Goal: Task Accomplishment & Management: Manage account settings

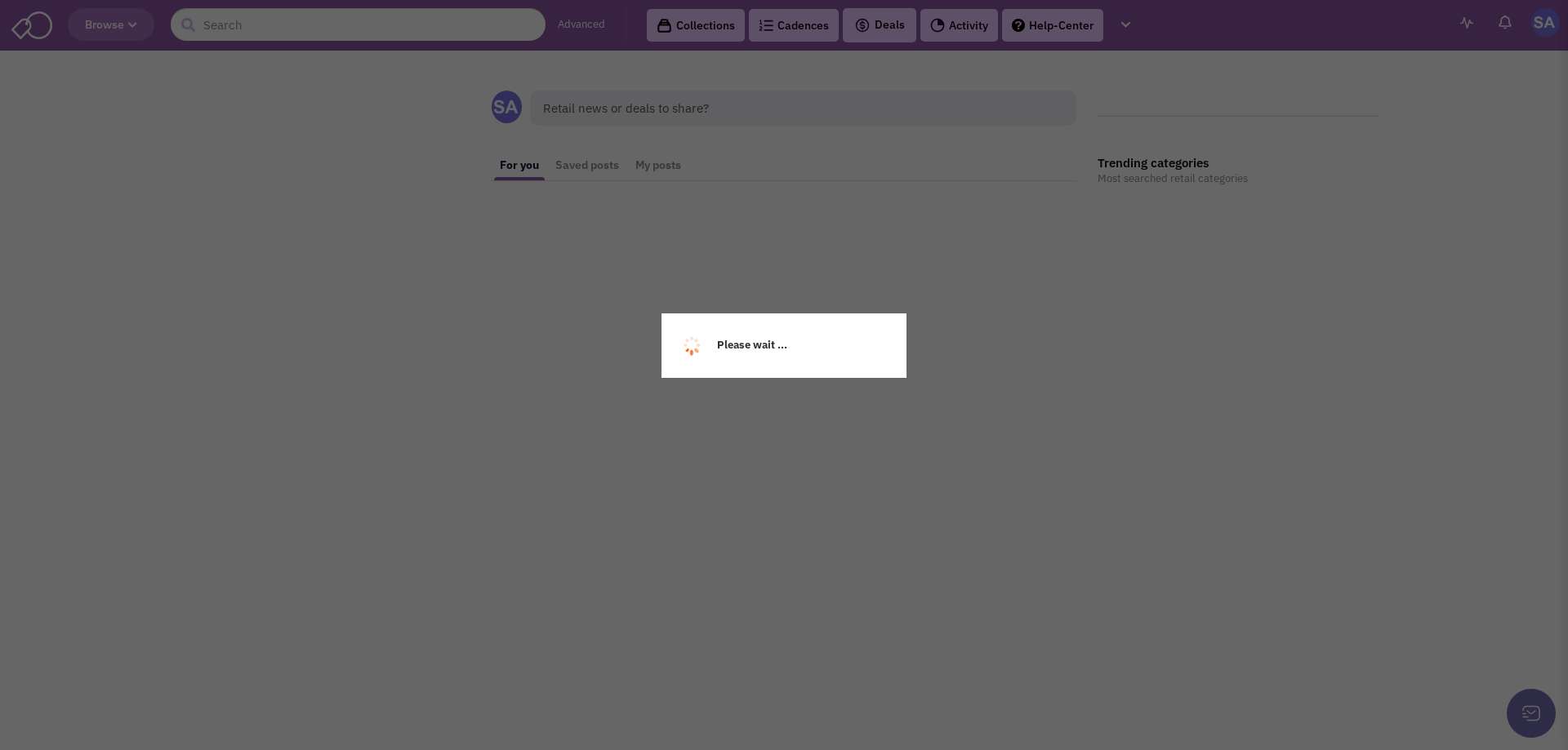
click at [800, 25] on body "Browse Advanced Collections Cadences Deals" at bounding box center [784, 232] width 1568 height 465
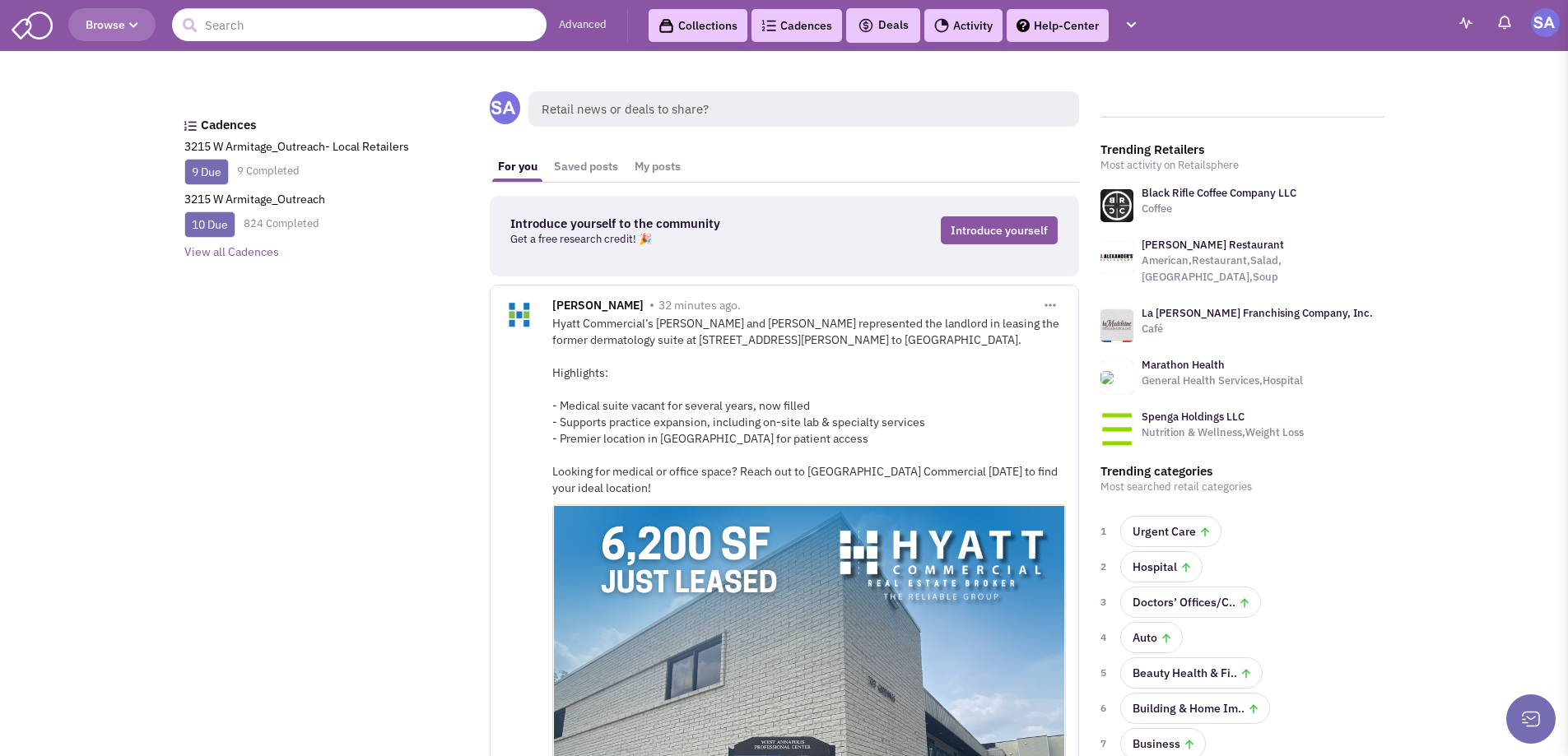
click at [806, 25] on link "Cadences" at bounding box center [796, 25] width 90 height 33
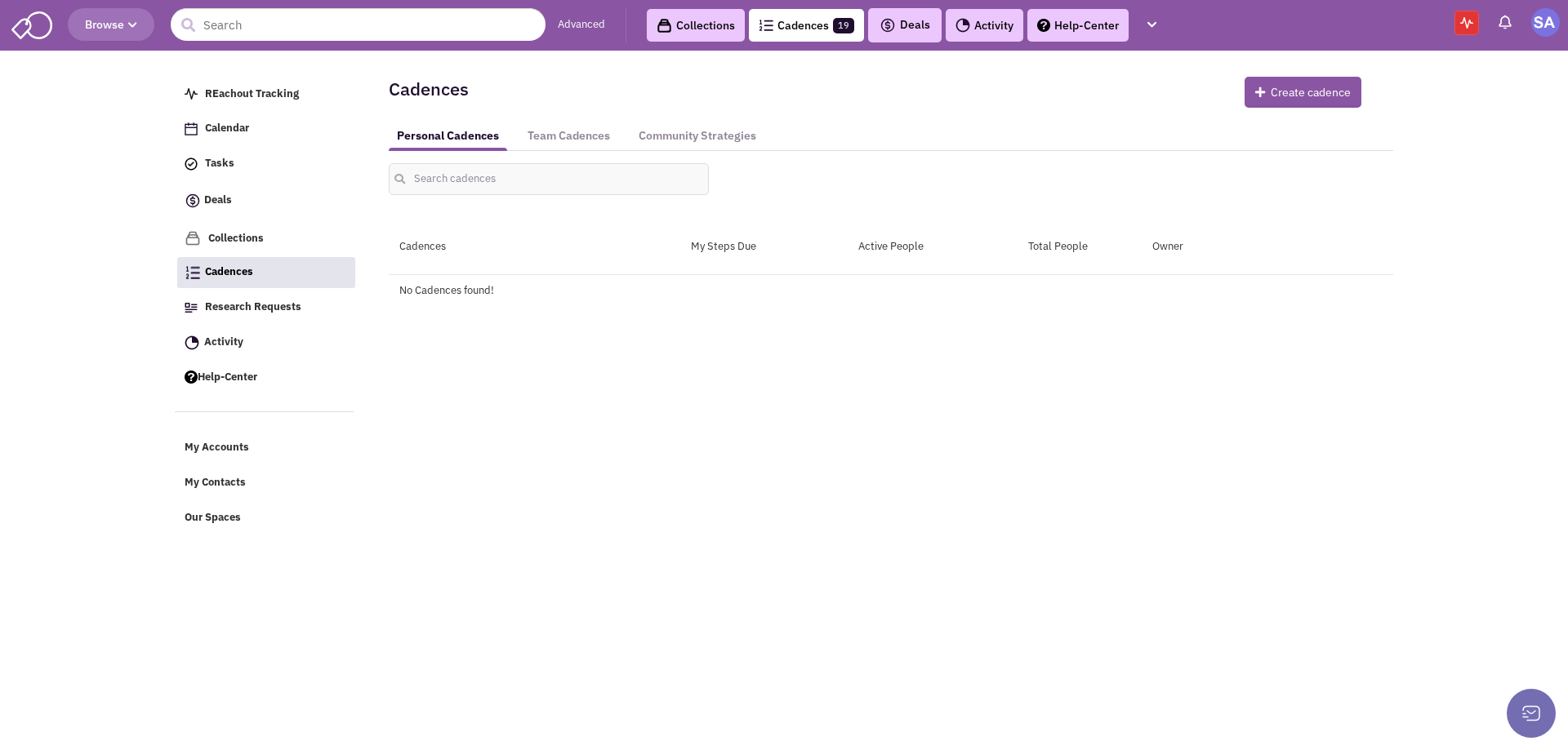
click at [528, 156] on div "All owners Toggle Dropdown Owner Ari Topper Chuck Whitlock Dan Molnar Deena Zim…" at bounding box center [891, 172] width 1026 height 44
click at [545, 135] on link "Team Cadences" at bounding box center [569, 135] width 99 height 30
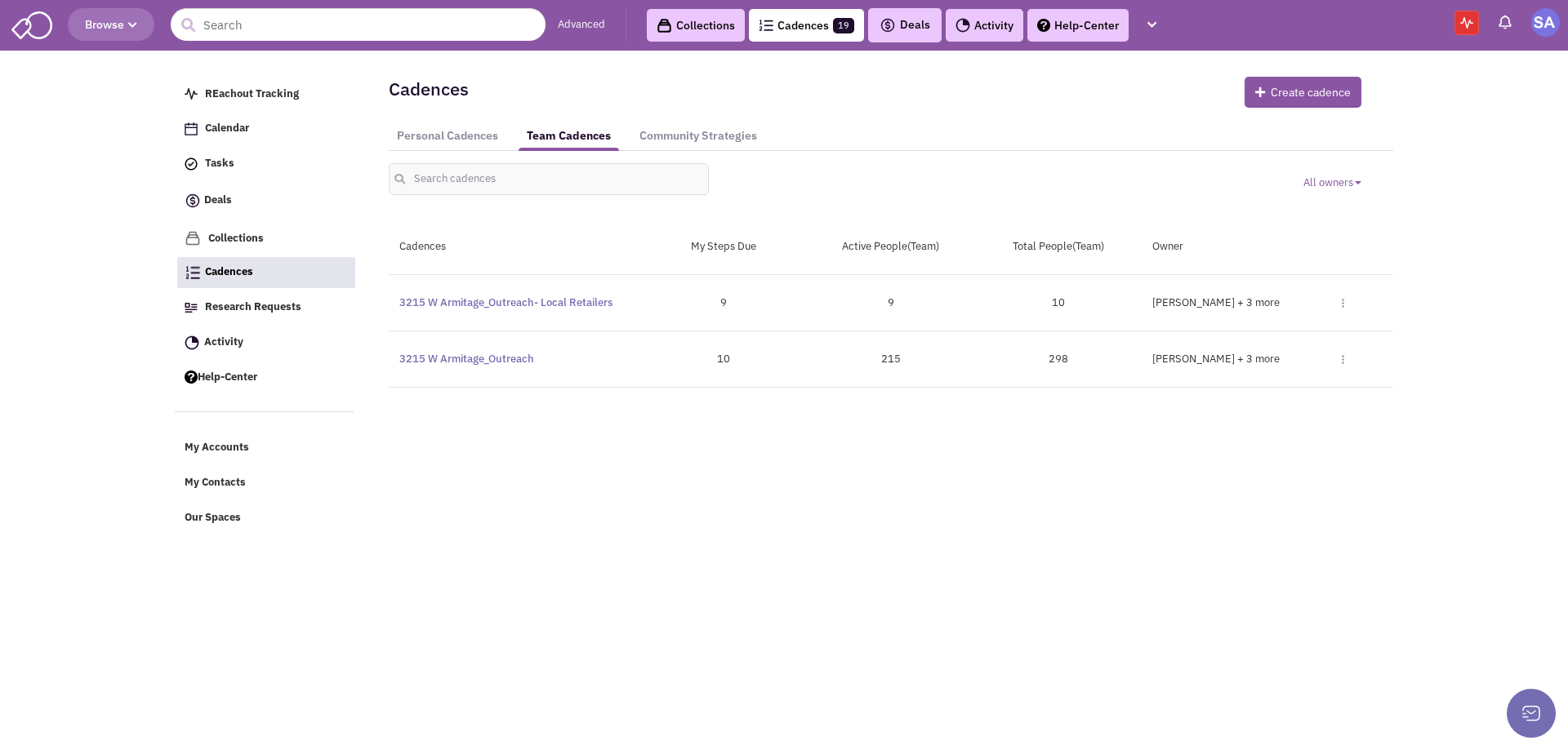
drag, startPoint x: 583, startPoint y: 475, endPoint x: 632, endPoint y: 464, distance: 50.2
click at [584, 475] on div "Retailsphere Support Message Send REachout Tracking Calendar Tasks Completed Ta…" at bounding box center [784, 295] width 1225 height 481
drag, startPoint x: 944, startPoint y: 355, endPoint x: 827, endPoint y: 384, distance: 120.5
click at [826, 384] on div "3215 W Armitage_Outreach Paused 10 215 298 Krista Macdonald Deena Zimmerman, Ni…" at bounding box center [891, 359] width 1005 height 56
click at [873, 426] on div "REachout Tracking Calendar Tasks Completed Tasks Deals Add a pipeline Archived …" at bounding box center [784, 261] width 1218 height 408
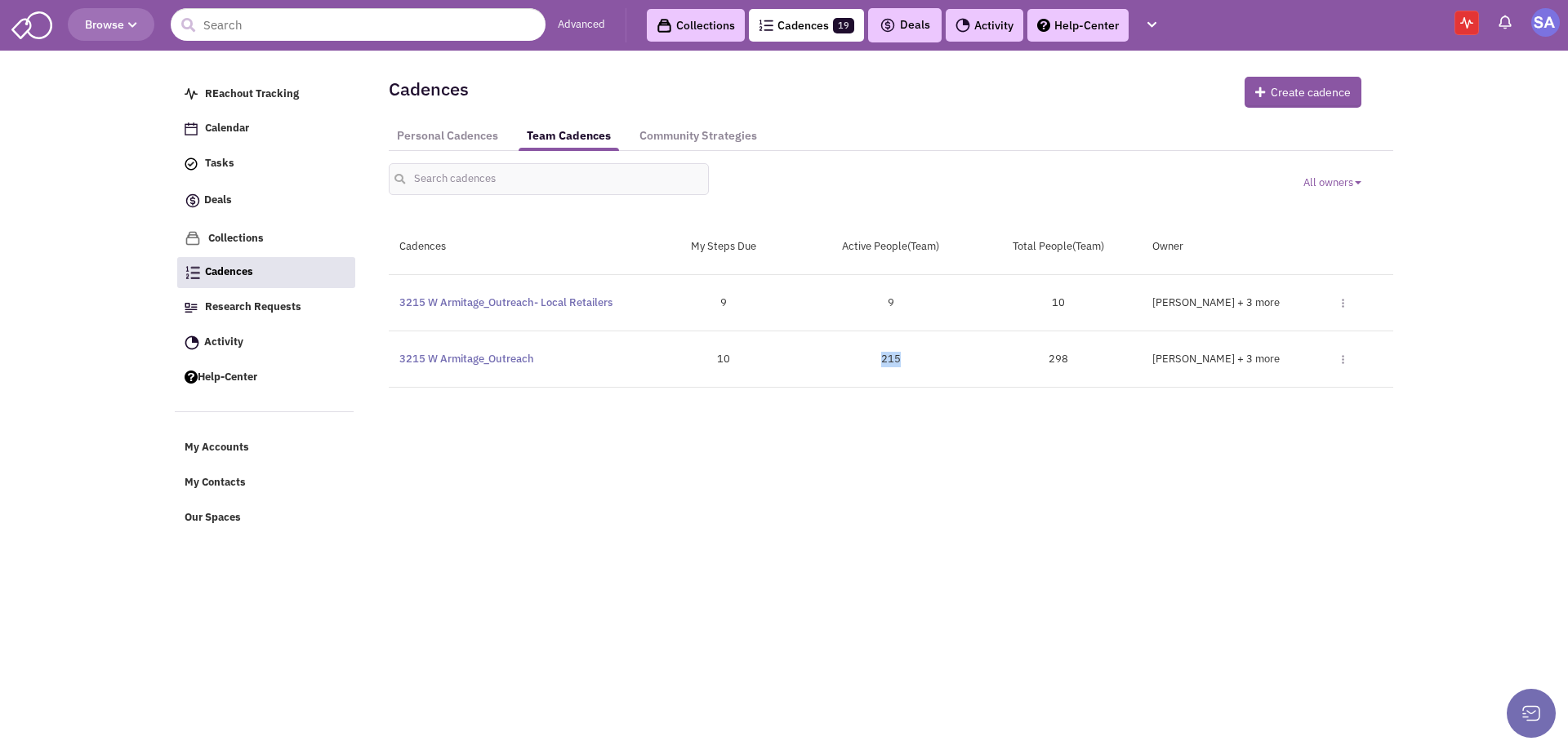
drag, startPoint x: 801, startPoint y: 358, endPoint x: 971, endPoint y: 369, distance: 170.4
click at [950, 370] on div "3215 W Armitage_Outreach Paused 10 215 298 Krista Macdonald Deena Zimmerman, Ni…" at bounding box center [891, 359] width 1005 height 56
click at [974, 361] on div "298" at bounding box center [1058, 359] width 167 height 16
click at [478, 358] on link "3215 W Armitage_Outreach" at bounding box center [466, 358] width 135 height 14
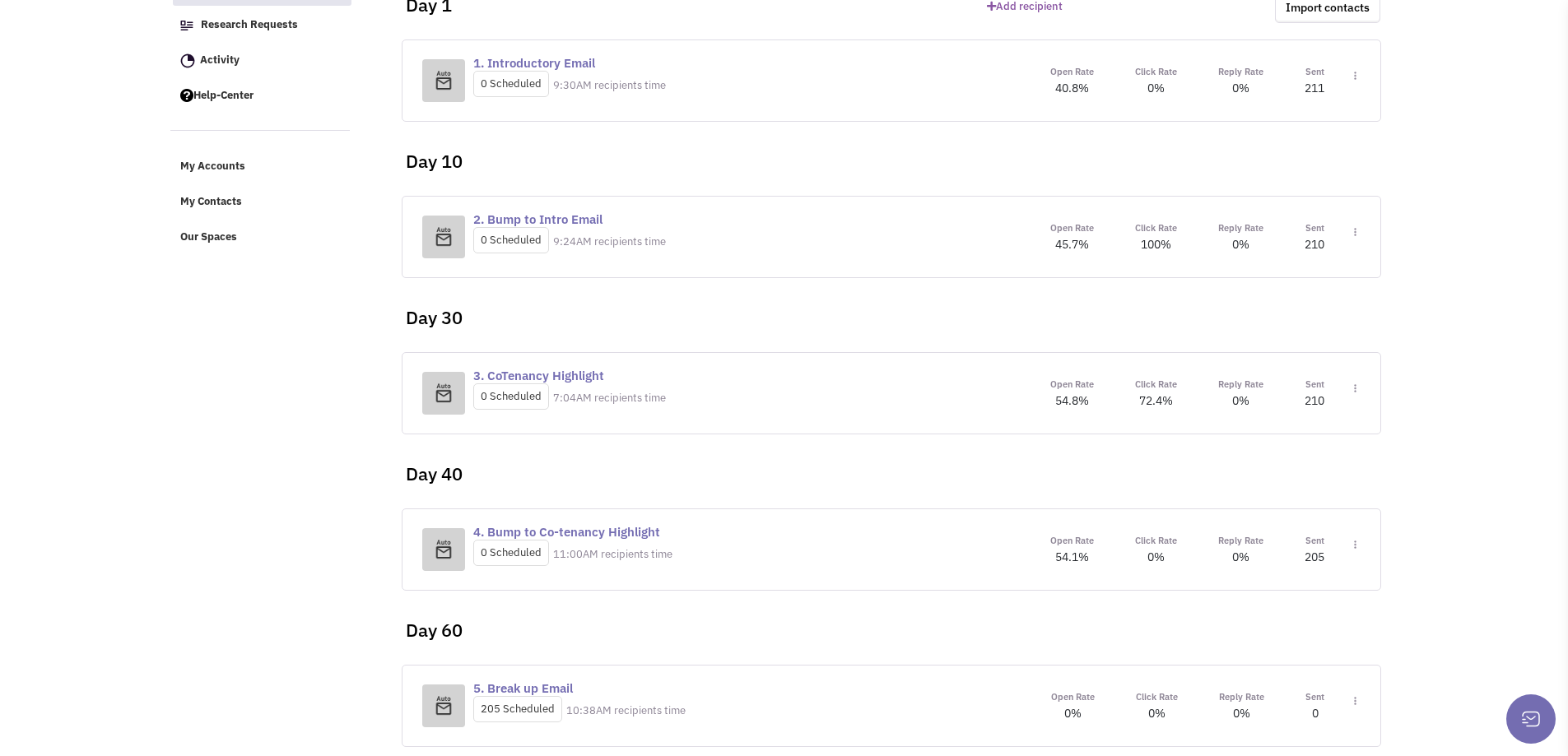
scroll to position [303, 0]
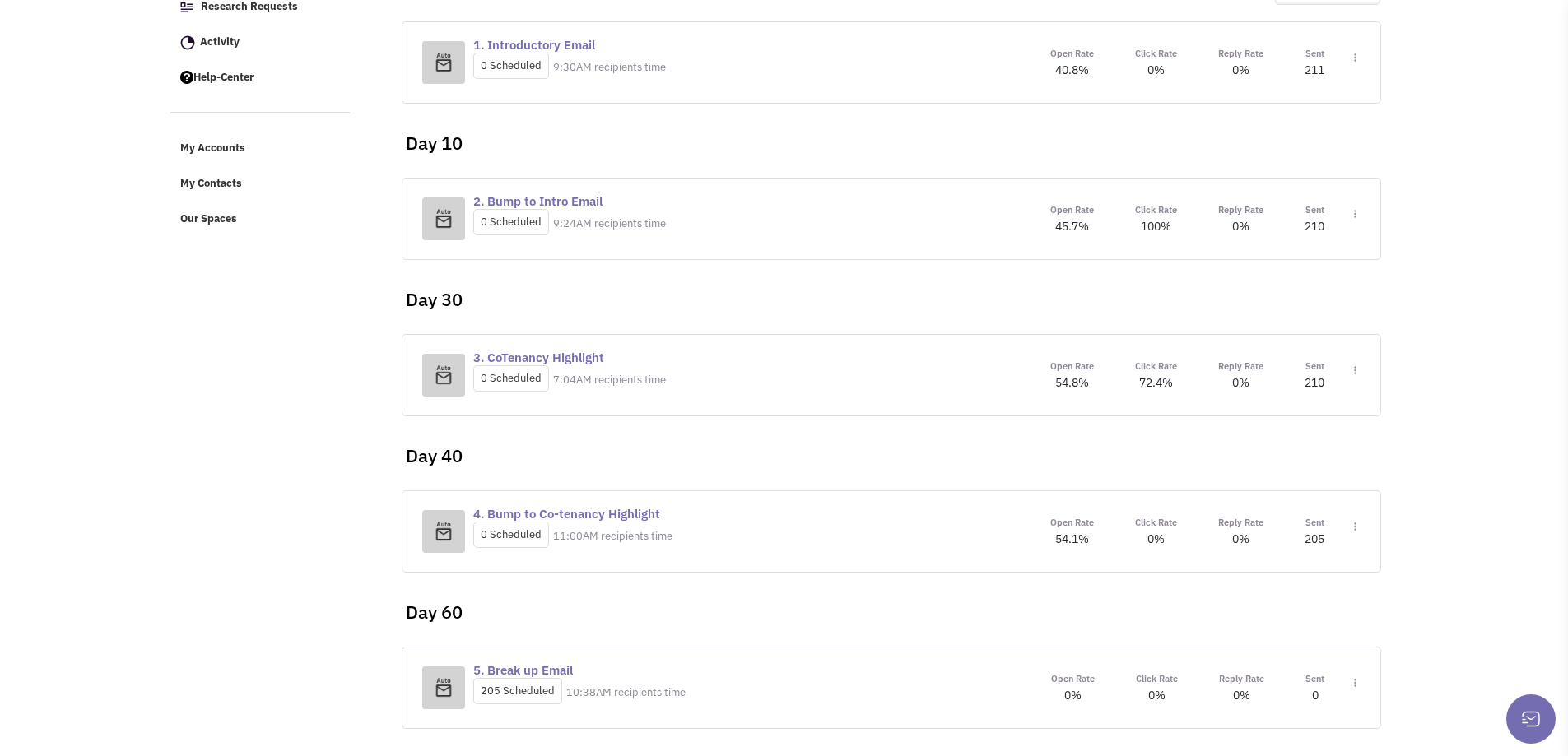
click at [1256, 542] on div "Reply Rate 0%" at bounding box center [1241, 531] width 45 height 33
click at [1247, 385] on span "0%" at bounding box center [1241, 382] width 18 height 15
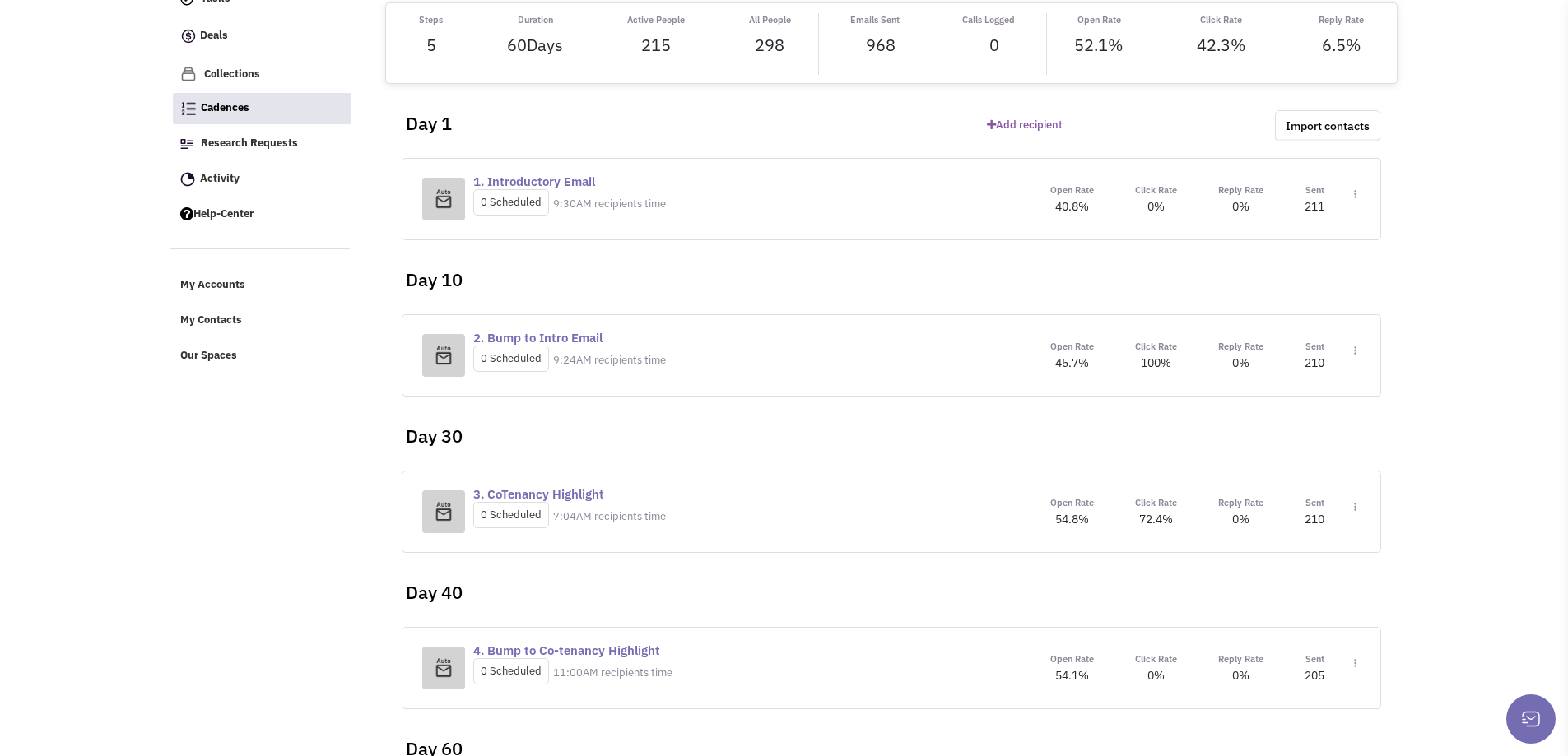
scroll to position [0, 0]
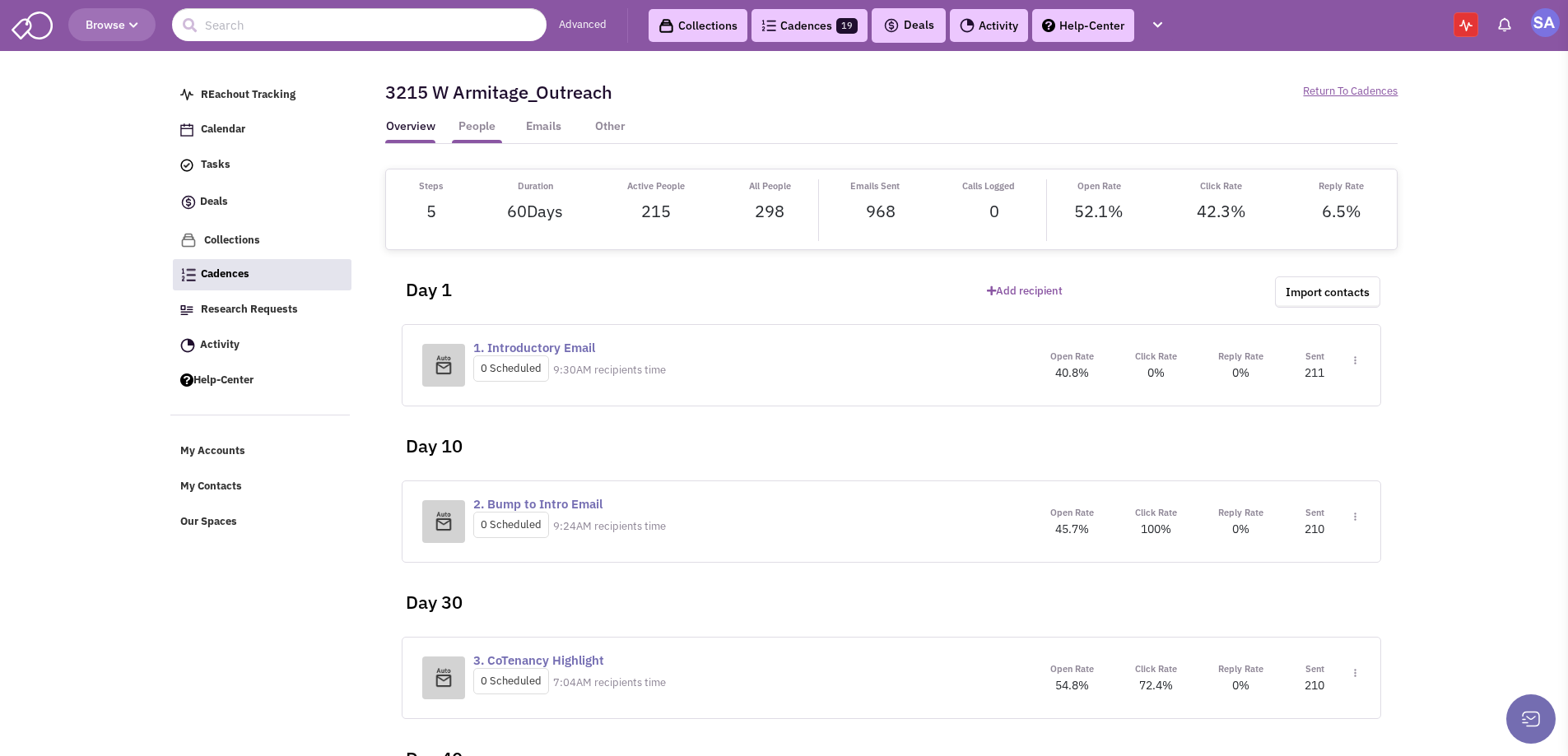
click at [488, 131] on link "People" at bounding box center [476, 130] width 50 height 24
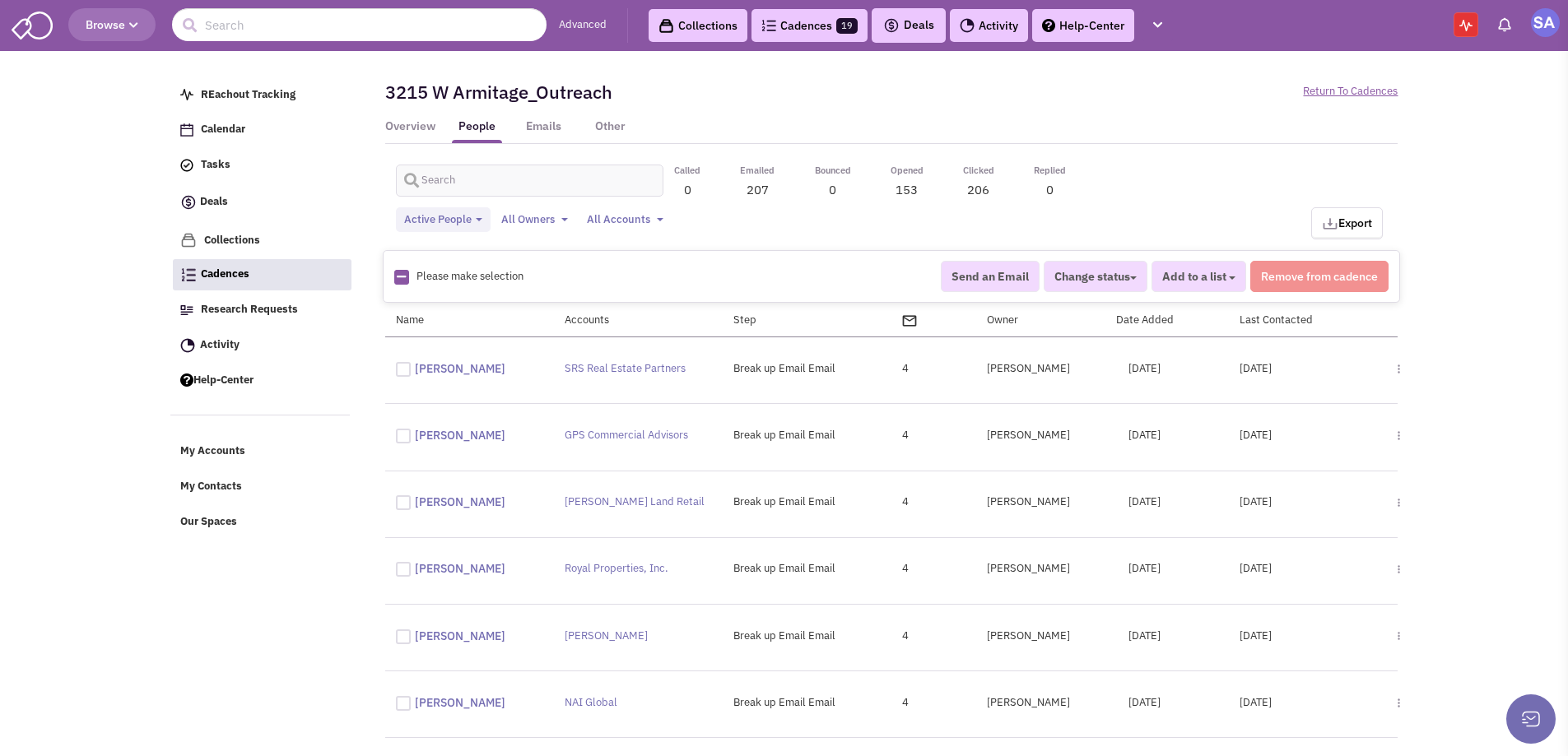
click at [785, 367] on div "Break up Email Email" at bounding box center [807, 368] width 168 height 21
click at [639, 105] on div "3215 W Armitage_Outreach Paused" at bounding box center [633, 92] width 517 height 53
click at [784, 226] on div "Active People Toggle Dropdown Active People (215) Completed People (0) Removed …" at bounding box center [891, 223] width 1013 height 32
click at [412, 134] on link "Overview" at bounding box center [409, 130] width 50 height 24
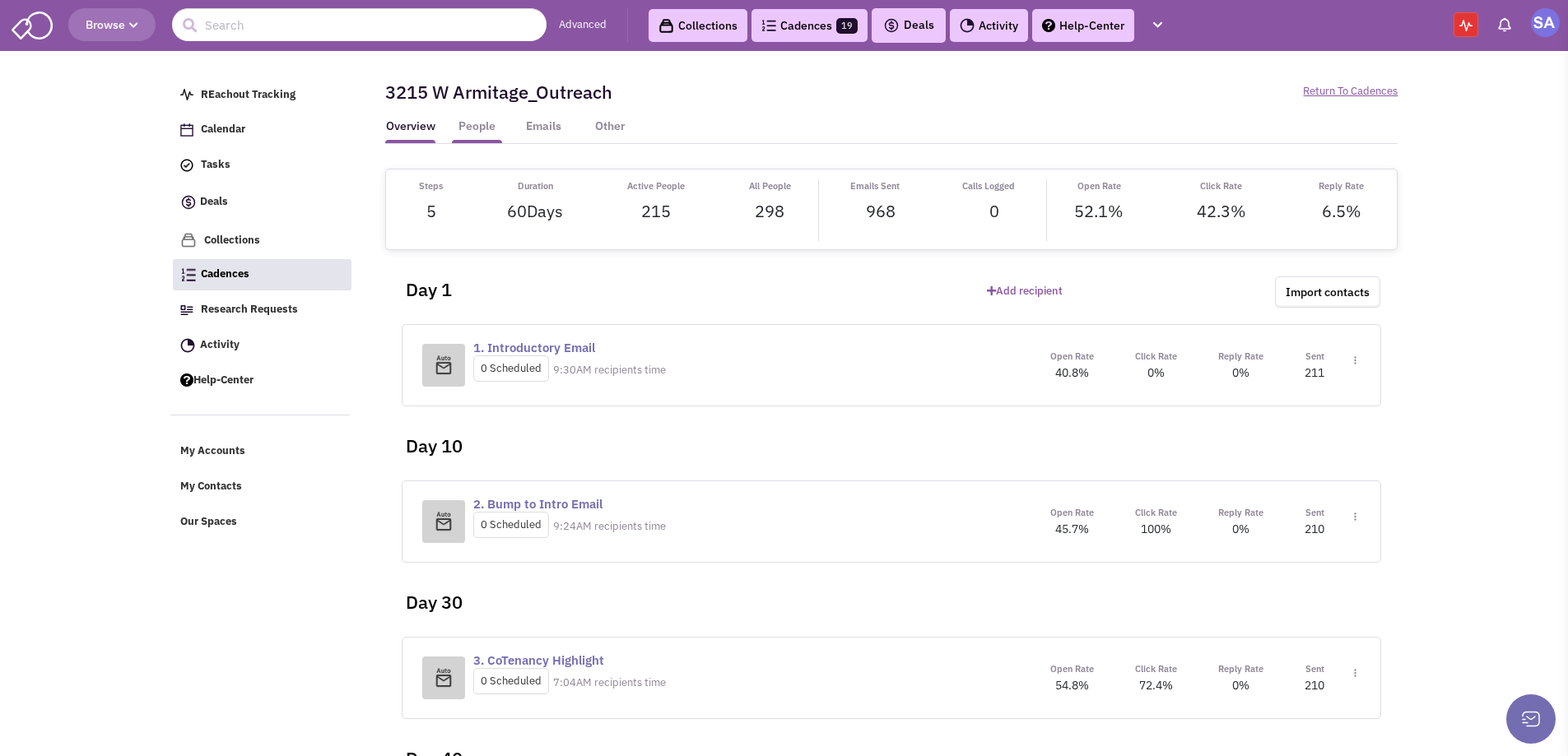
click at [474, 124] on link "People" at bounding box center [476, 130] width 50 height 24
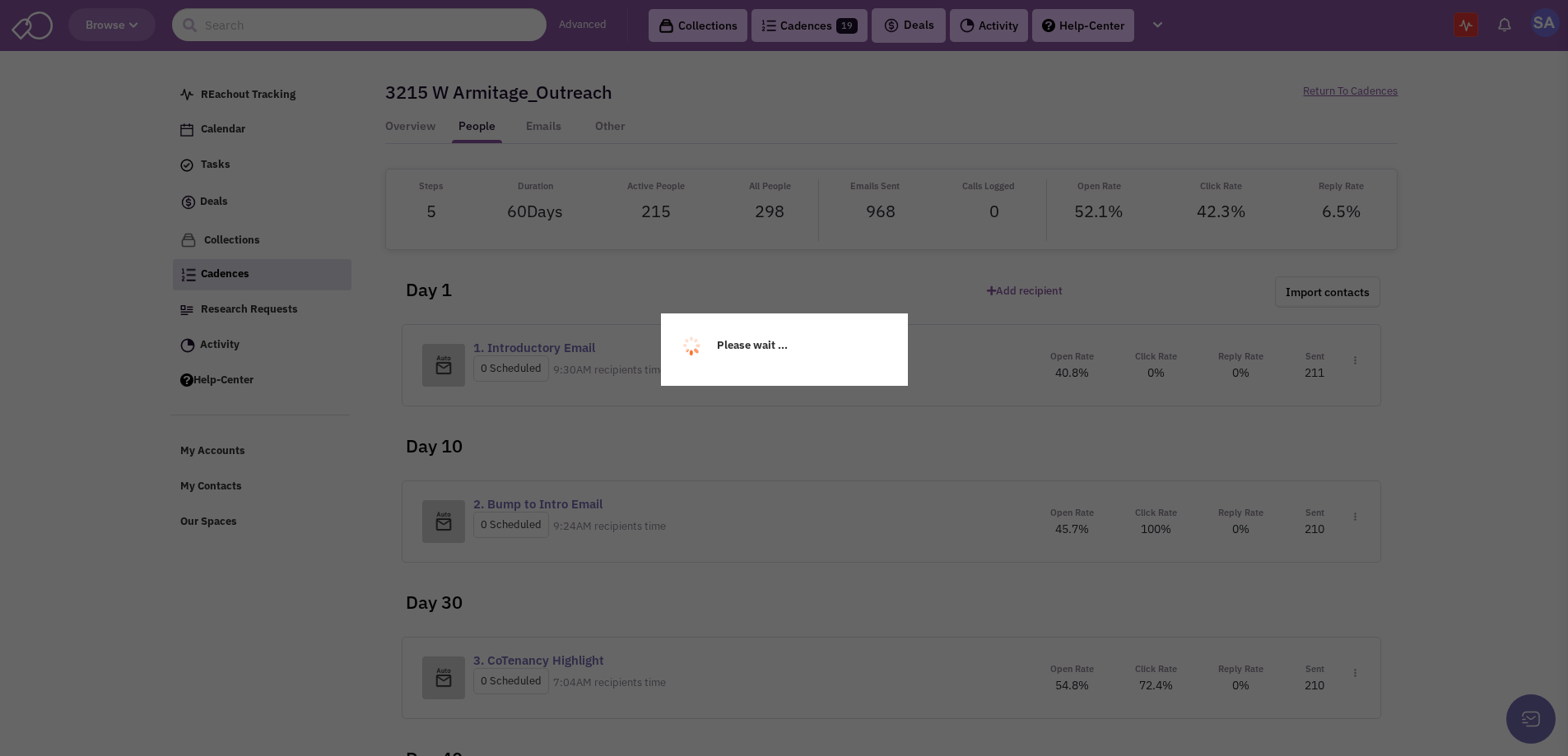
click at [410, 130] on div "Please wait ..." at bounding box center [784, 378] width 1568 height 756
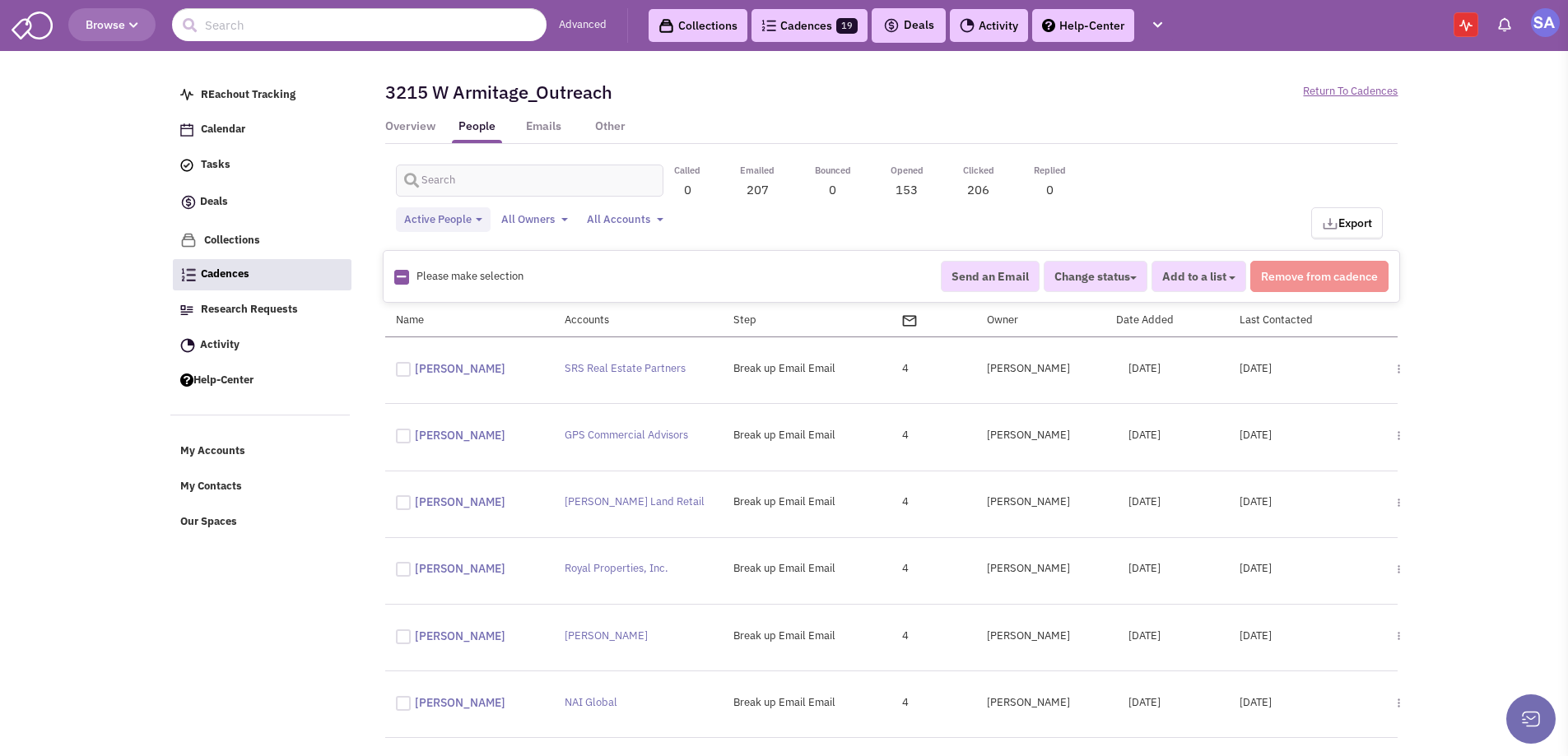
click at [410, 130] on link "Overview" at bounding box center [409, 130] width 50 height 24
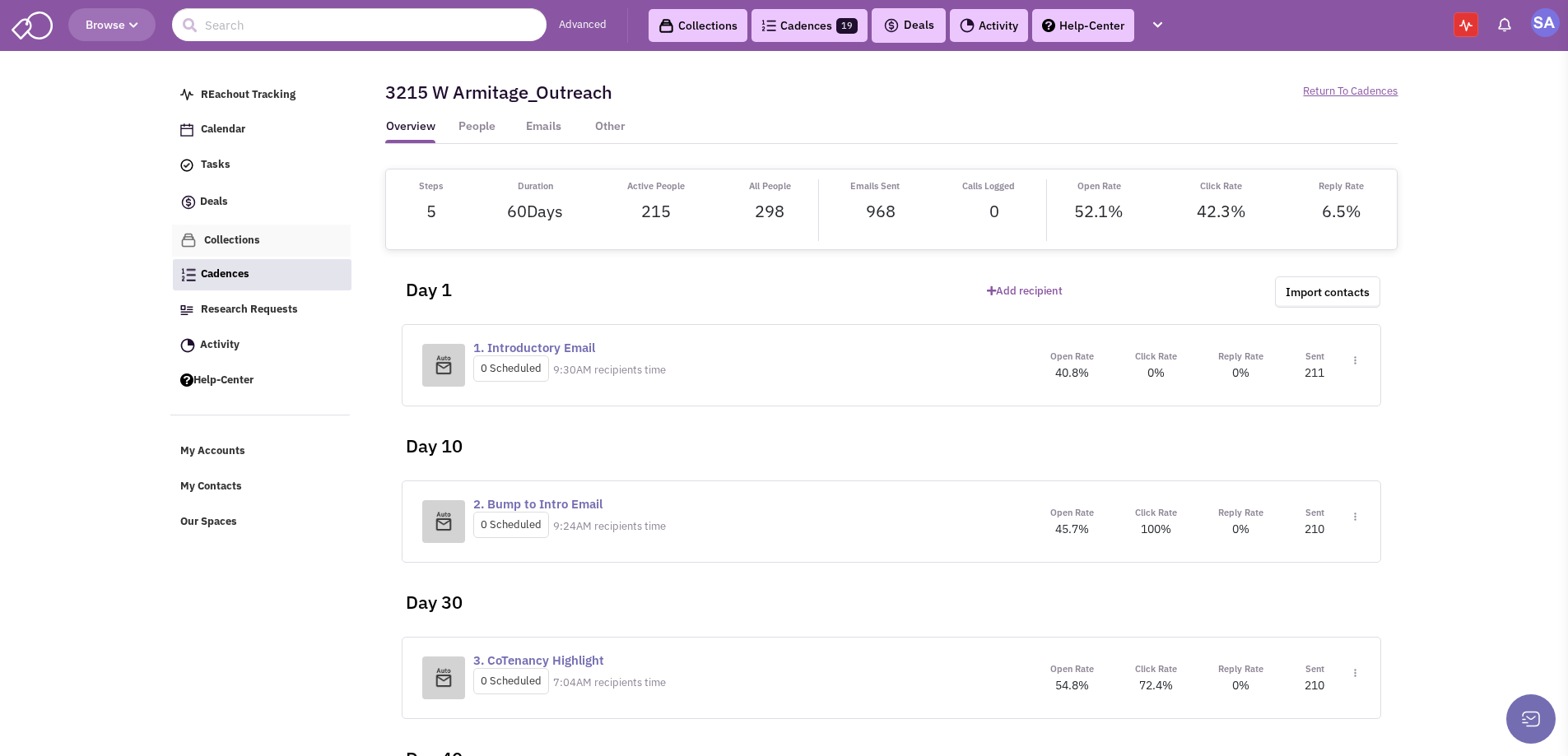
click at [263, 235] on link "Collections" at bounding box center [261, 240] width 179 height 32
drag, startPoint x: 800, startPoint y: 278, endPoint x: 492, endPoint y: 163, distance: 328.8
click at [492, 163] on article "3215 W Armitage_Outreach Paused Return To Cadences Overview People Emails Other" at bounding box center [885, 562] width 1023 height 993
drag, startPoint x: 401, startPoint y: 167, endPoint x: 1356, endPoint y: 307, distance: 965.2
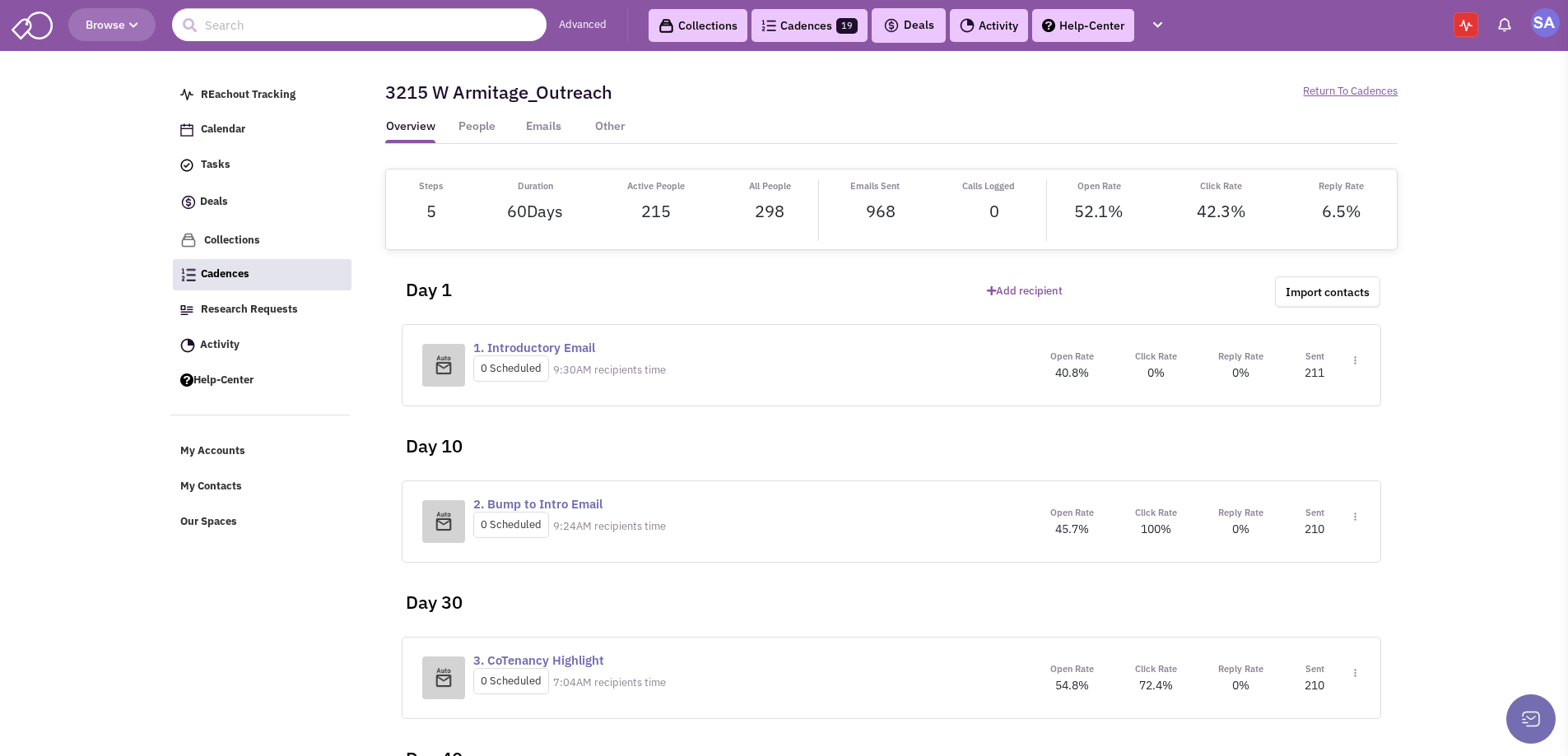
click at [1356, 307] on article "3215 W Armitage_Outreach Paused Return To Cadences Overview People Emails Other" at bounding box center [885, 562] width 1023 height 993
click at [736, 276] on div "Day 1" at bounding box center [685, 283] width 583 height 66
click at [474, 137] on link "People" at bounding box center [476, 130] width 50 height 24
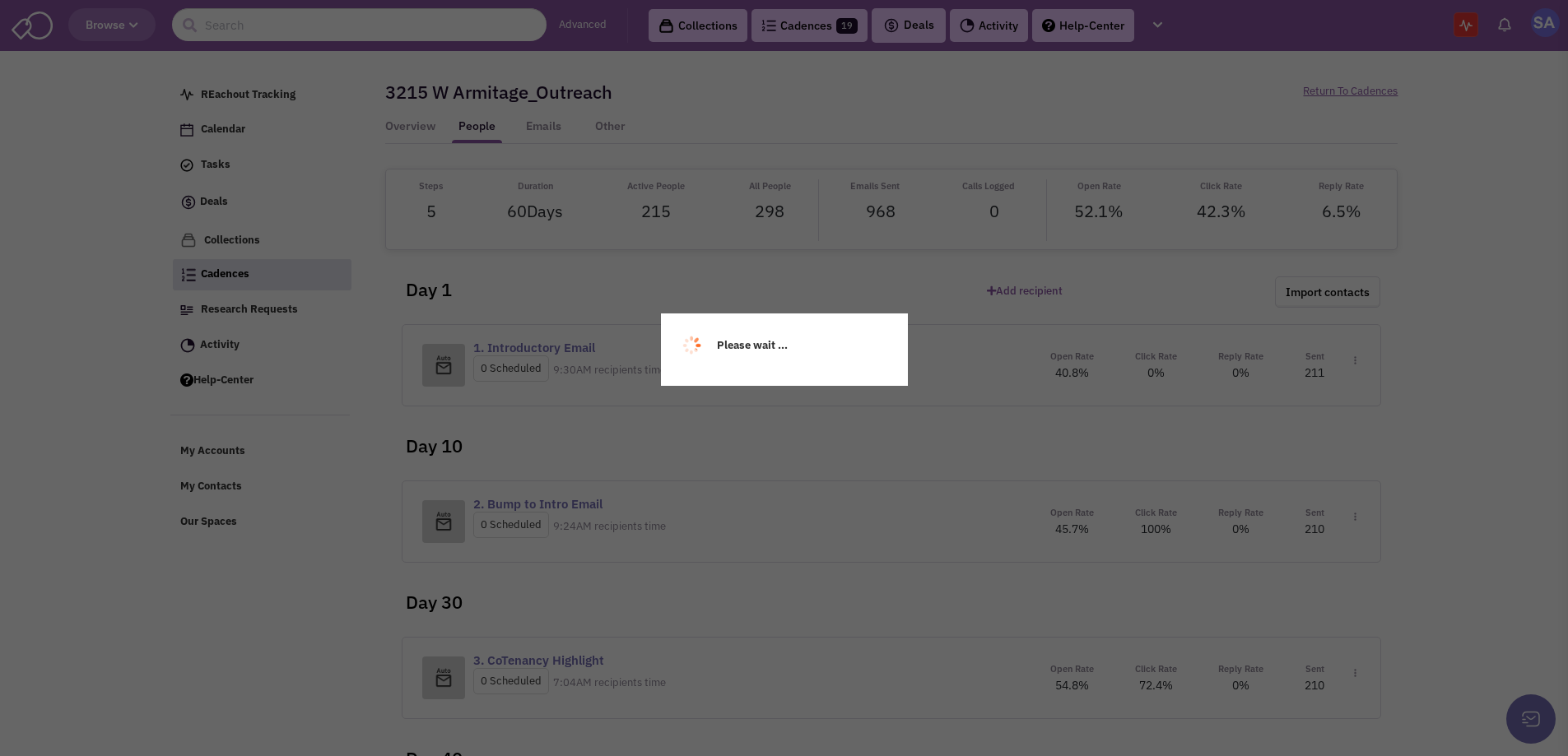
click at [424, 129] on div "Please wait ..." at bounding box center [784, 378] width 1568 height 756
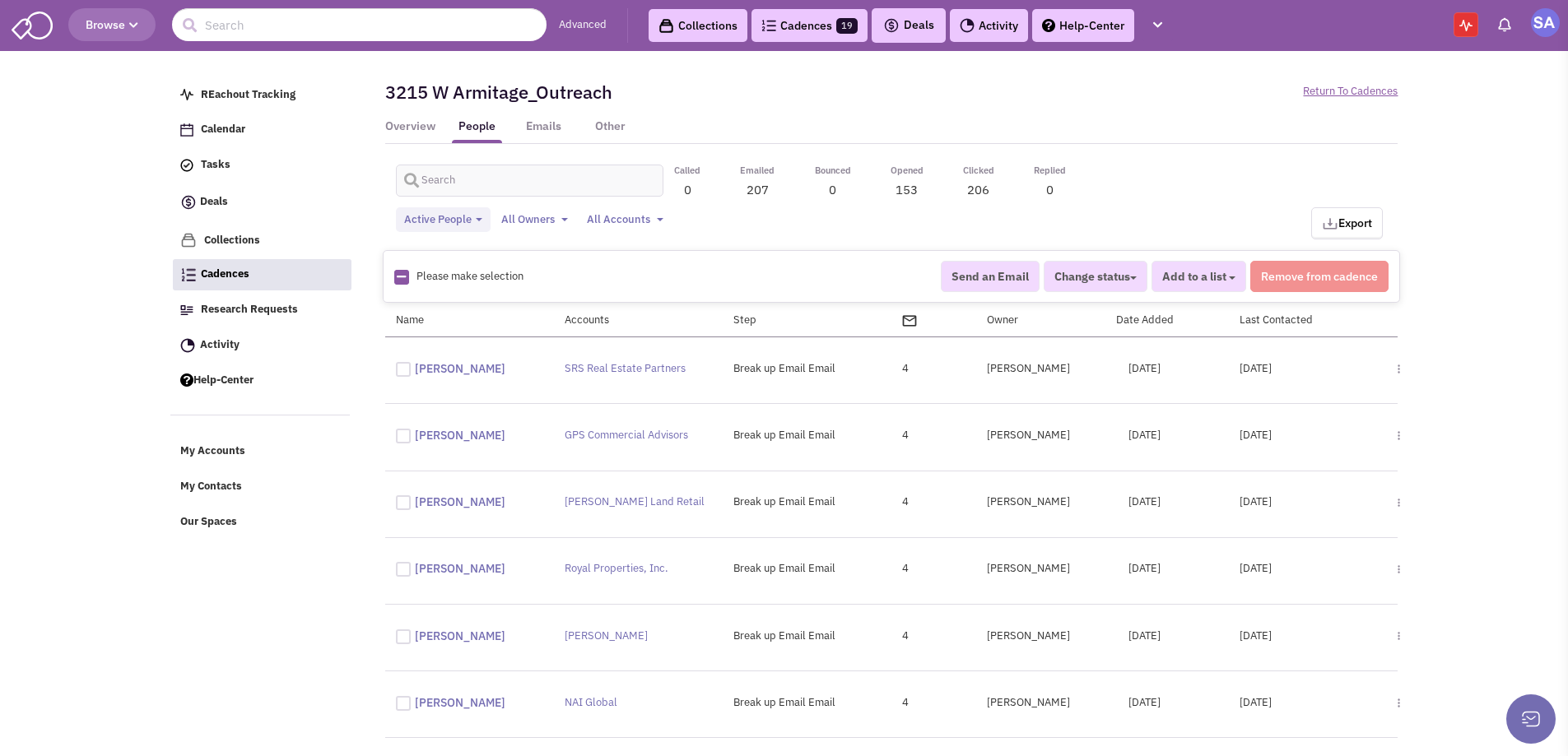
click at [428, 111] on div "3215 W Armitage_Outreach Paused" at bounding box center [633, 92] width 517 height 53
click at [429, 119] on link "Overview" at bounding box center [409, 130] width 50 height 24
